Goal: Task Accomplishment & Management: Manage account settings

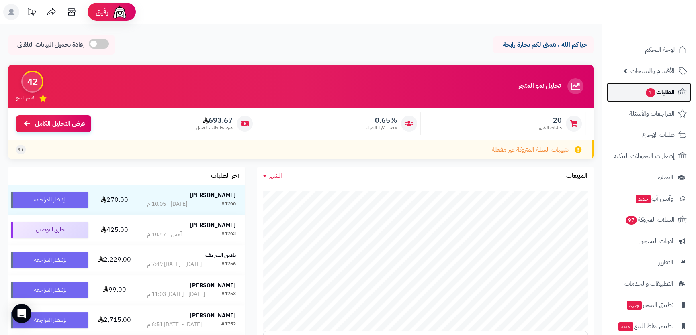
click at [667, 96] on span "الطلبات 1" at bounding box center [660, 92] width 30 height 11
click at [667, 93] on span "الطلبات 1" at bounding box center [660, 92] width 30 height 11
click at [667, 91] on span "الطلبات 1" at bounding box center [660, 92] width 30 height 11
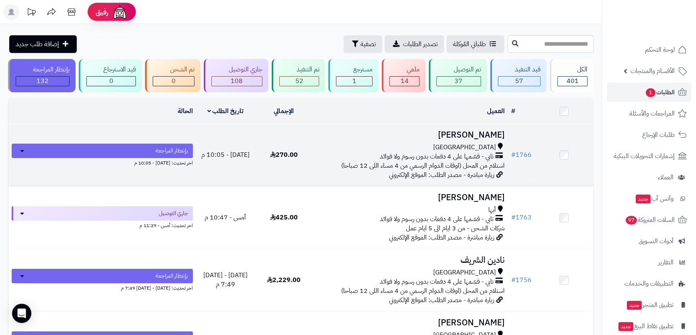
click at [462, 145] on div "جدة" at bounding box center [410, 147] width 188 height 9
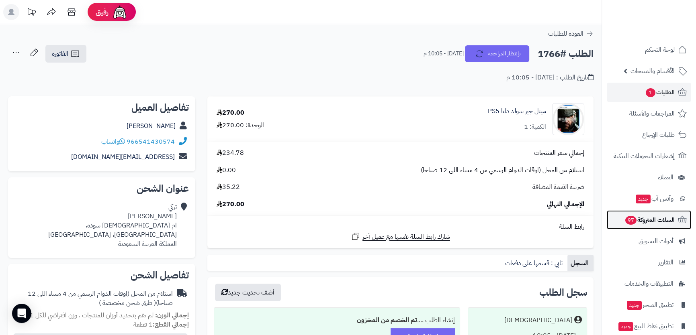
click at [666, 222] on span "السلات المتروكة 97" at bounding box center [649, 219] width 50 height 11
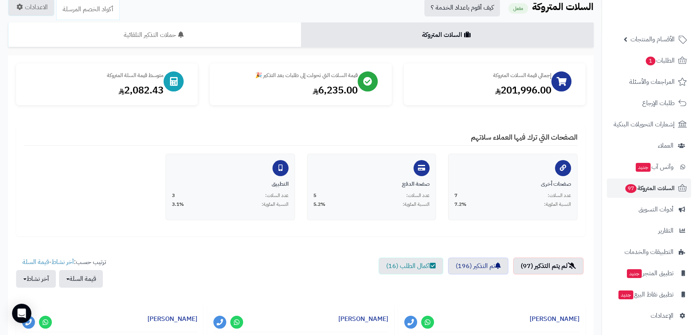
scroll to position [109, 0]
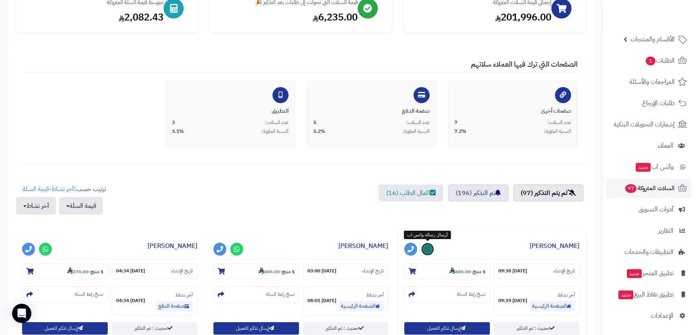
click at [428, 249] on icon at bounding box center [428, 249] width 6 height 6
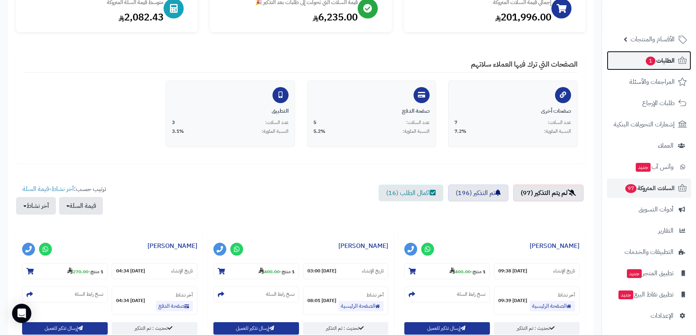
click at [659, 67] on link "الطلبات 1" at bounding box center [649, 60] width 84 height 19
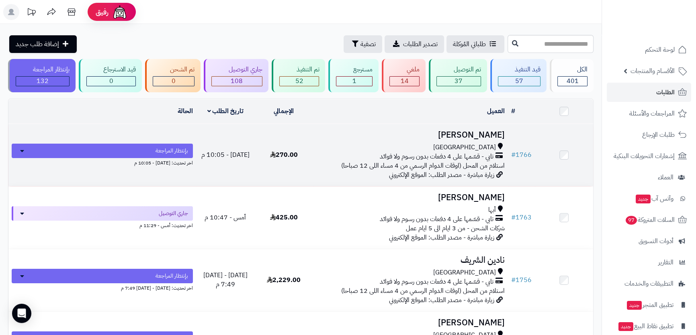
click at [433, 139] on td "تركي محمد جدة تابي - قسّمها على 4 دفعات بدون رسوم ولا فوائد استلام من المحل (او…" at bounding box center [410, 155] width 195 height 62
click at [438, 137] on h3 "تركي محمد" at bounding box center [410, 135] width 188 height 9
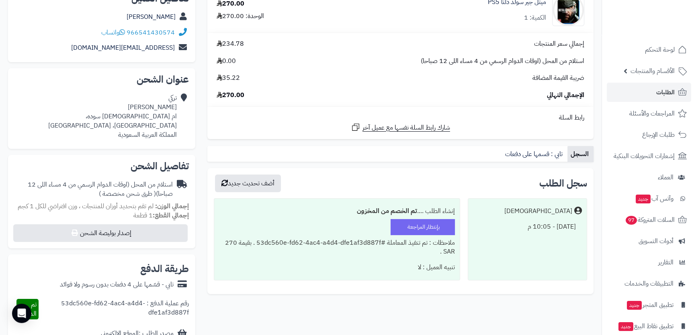
scroll to position [36, 0]
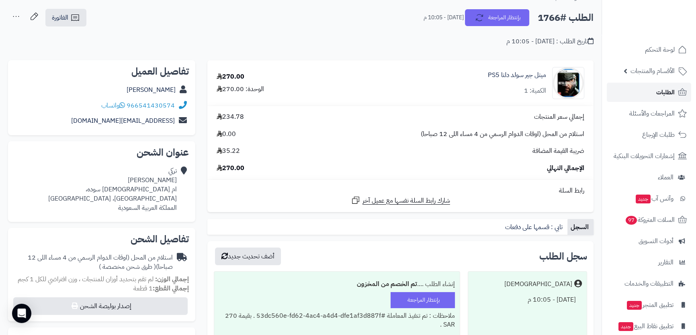
click at [633, 91] on link "الطلبات" at bounding box center [649, 92] width 84 height 19
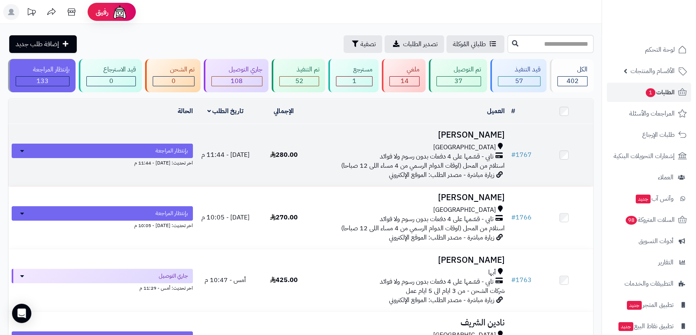
click at [479, 139] on h3 "[PERSON_NAME]" at bounding box center [410, 135] width 188 height 9
